Goal: Transaction & Acquisition: Purchase product/service

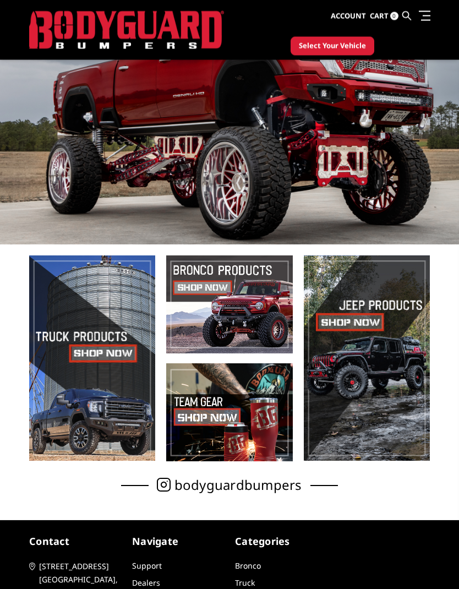
scroll to position [75, 0]
click at [116, 357] on span at bounding box center [92, 357] width 126 height 205
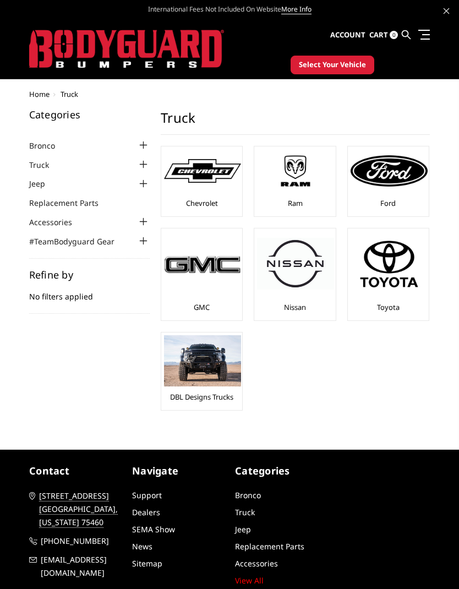
click at [298, 190] on img at bounding box center [295, 170] width 77 height 43
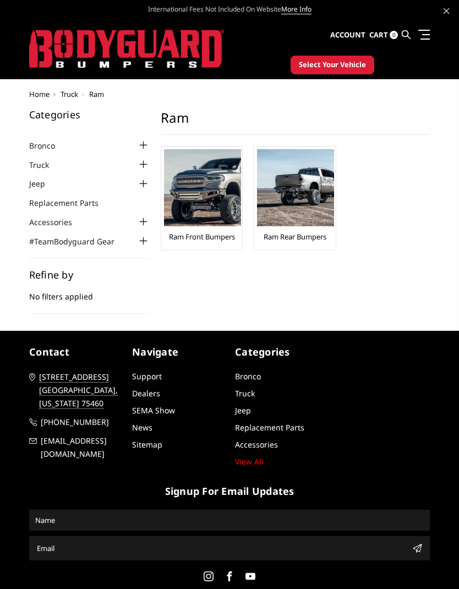
click at [219, 240] on link "Ram Front Bumpers" at bounding box center [202, 237] width 66 height 10
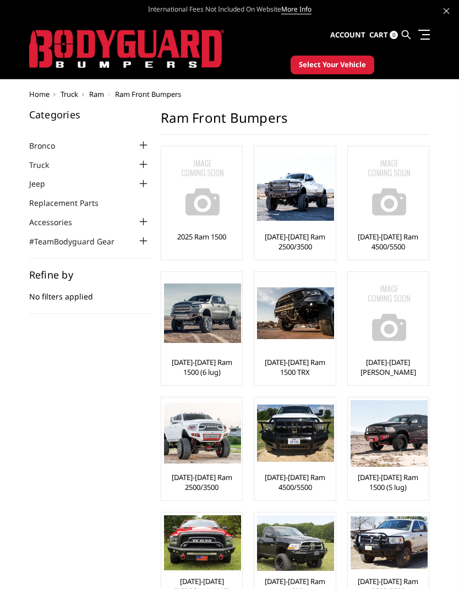
click at [217, 339] on img at bounding box center [202, 312] width 77 height 59
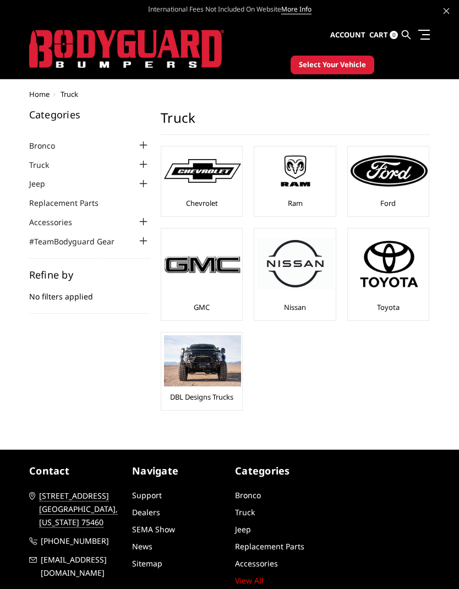
click at [401, 178] on img at bounding box center [389, 170] width 77 height 31
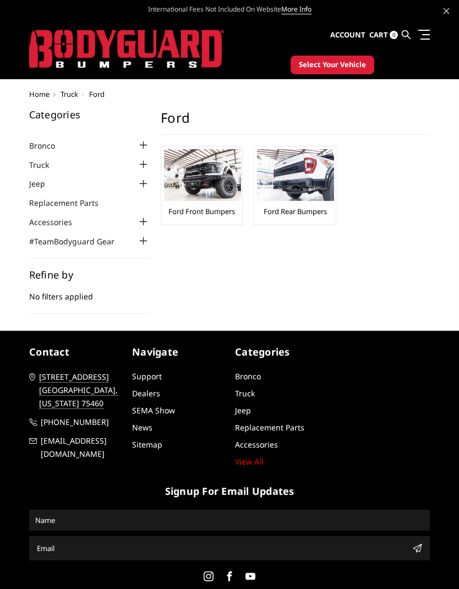
click at [305, 211] on link "Ford Rear Bumpers" at bounding box center [295, 211] width 63 height 10
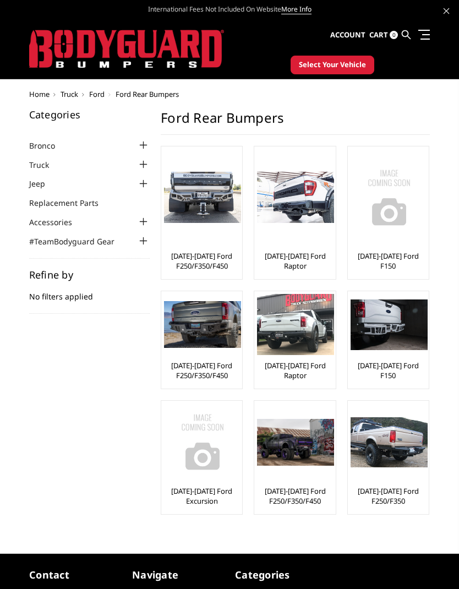
click at [214, 223] on img at bounding box center [202, 198] width 77 height 52
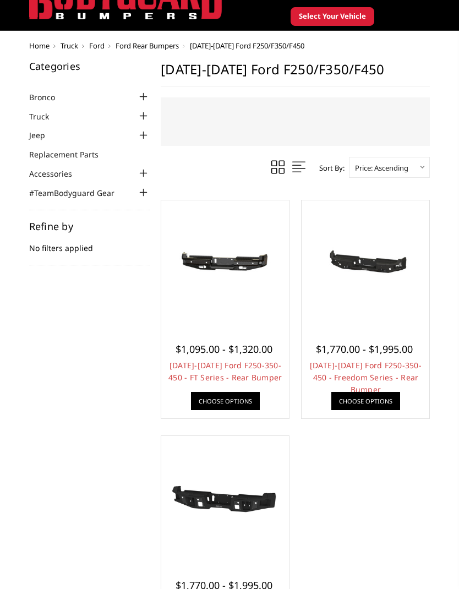
scroll to position [49, 0]
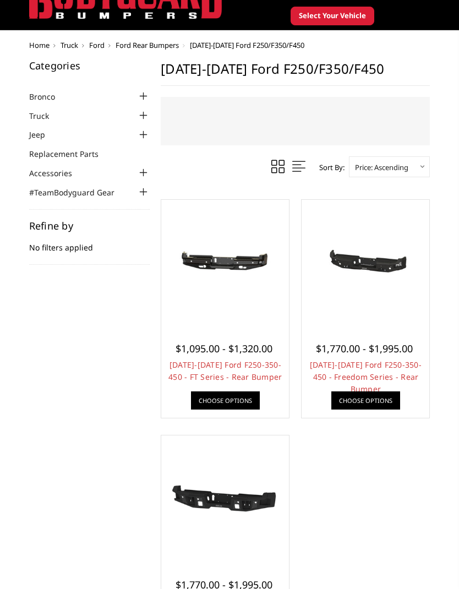
click at [247, 351] on span "$1,095.00 - $1,320.00" at bounding box center [224, 348] width 97 height 13
click at [247, 260] on img at bounding box center [225, 263] width 122 height 58
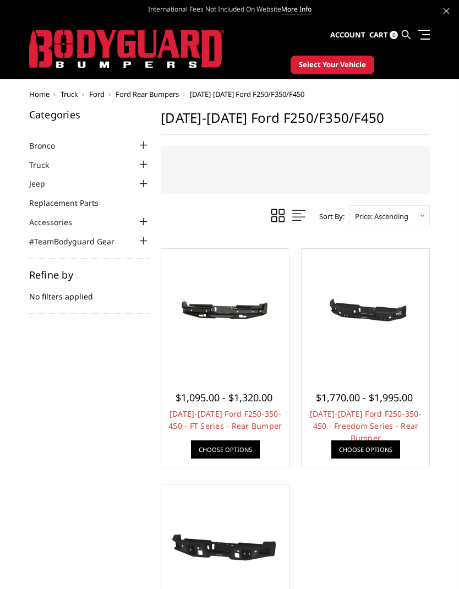
scroll to position [93, 0]
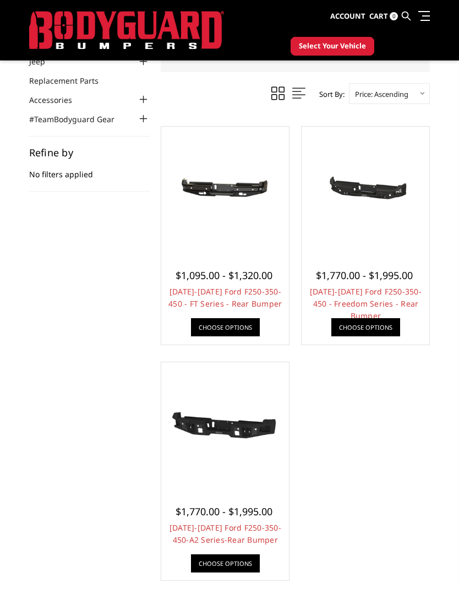
click at [260, 277] on span "$1,095.00 - $1,320.00" at bounding box center [224, 275] width 97 height 13
click at [238, 190] on img at bounding box center [225, 190] width 122 height 58
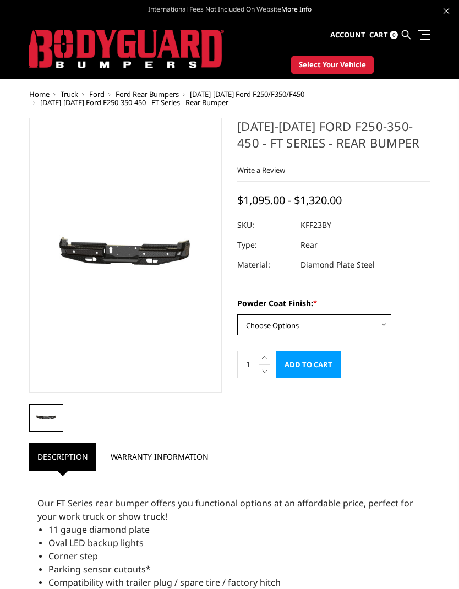
click at [383, 326] on select "Choose Options Bare Metal Gloss Black Powder Coat Textured Black Powder Coat" at bounding box center [314, 324] width 154 height 21
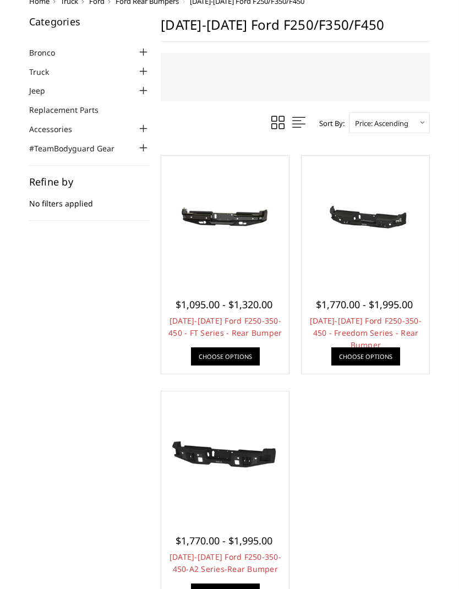
click at [383, 219] on img at bounding box center [365, 219] width 122 height 58
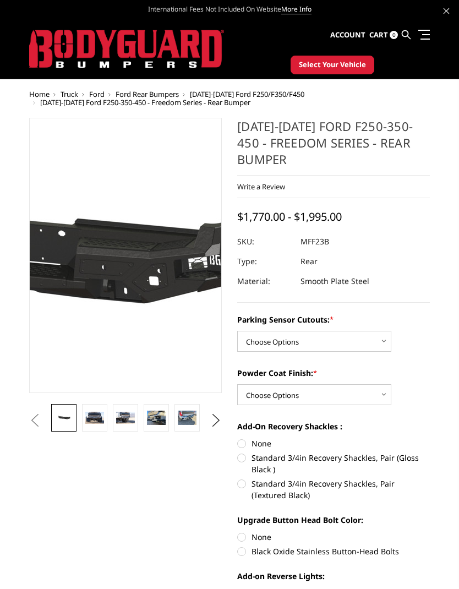
click at [168, 265] on img at bounding box center [13, 253] width 705 height 335
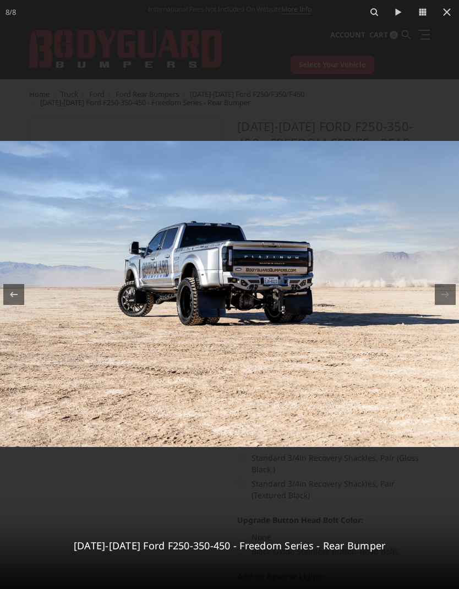
click at [446, 11] on icon at bounding box center [447, 12] width 8 height 8
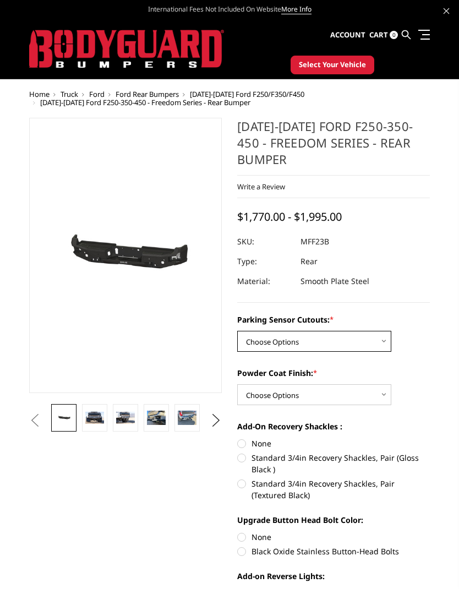
click at [386, 336] on select "Choose Options No - Without Parking Sensor Cutouts Yes - With Parking Sensor Cu…" at bounding box center [314, 341] width 154 height 21
select select "2559"
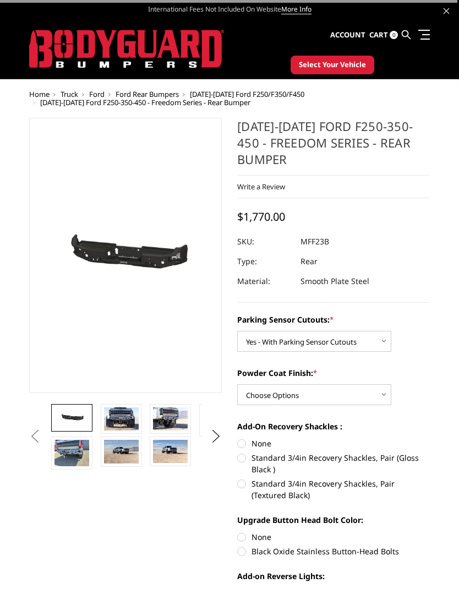
click at [384, 399] on select "Choose Options Bare Metal Textured Black Powder Coat" at bounding box center [314, 394] width 154 height 21
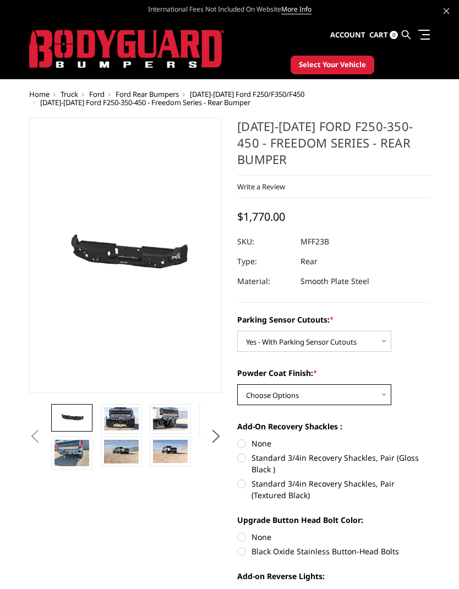
select select "2561"
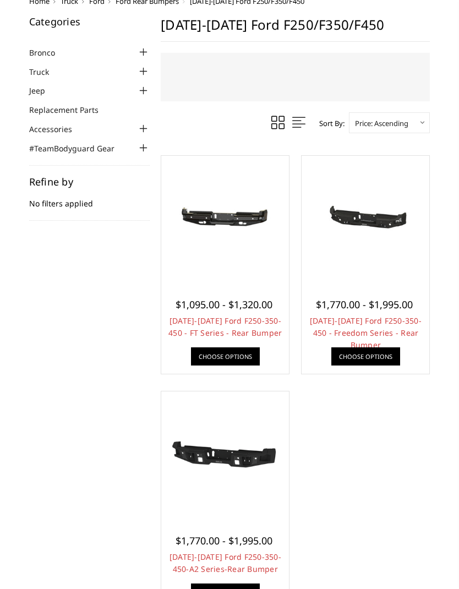
click at [258, 537] on span "$1,770.00 - $1,995.00" at bounding box center [224, 540] width 97 height 13
click at [249, 459] on img at bounding box center [225, 455] width 122 height 69
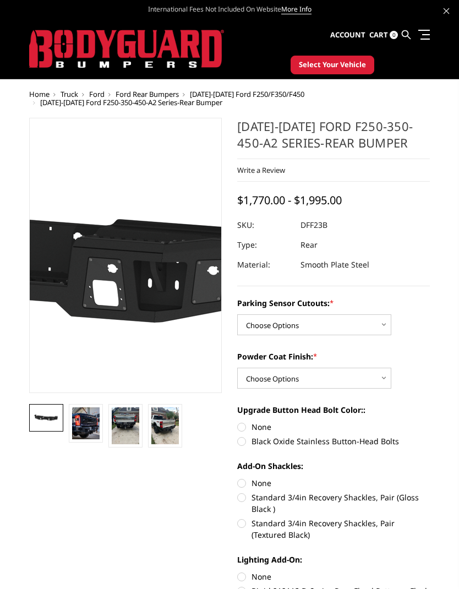
click at [159, 261] on img at bounding box center [37, 254] width 705 height 396
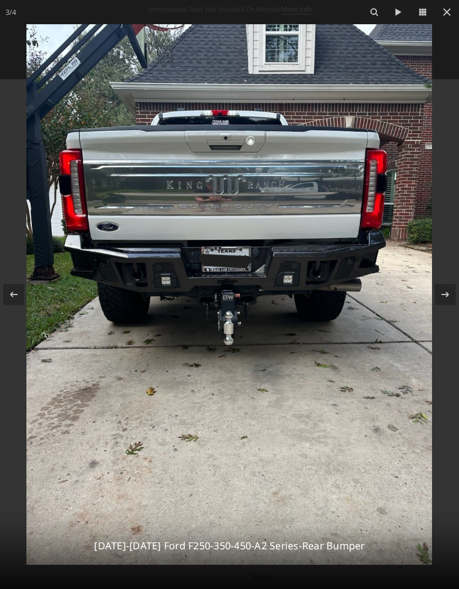
click at [450, 10] on icon at bounding box center [446, 12] width 13 height 13
